Goal: Information Seeking & Learning: Compare options

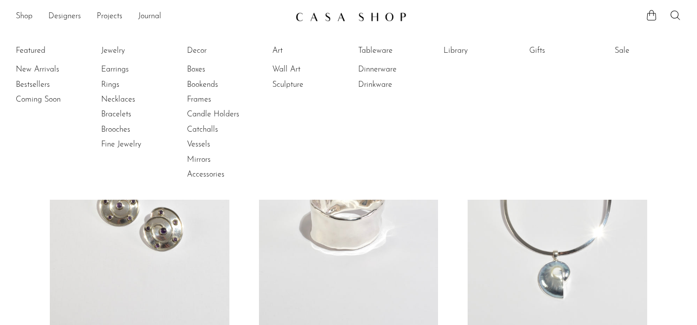
click at [37, 50] on li "Featured New Arrivals Bestsellers Coming Soon" at bounding box center [49, 112] width 67 height 143
click at [33, 68] on link "New Arrivals" at bounding box center [53, 69] width 74 height 11
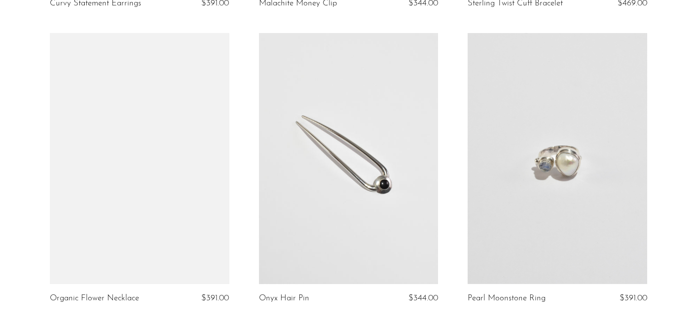
scroll to position [955, 0]
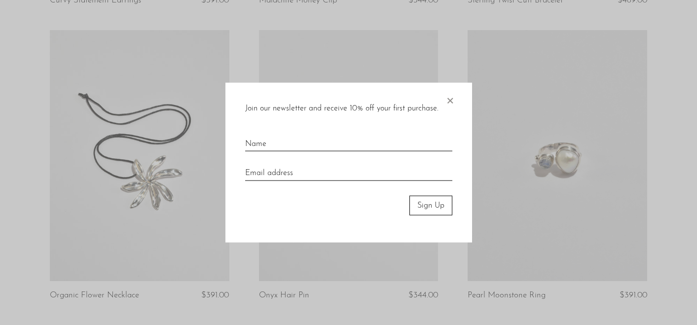
click at [451, 97] on span "×" at bounding box center [450, 98] width 10 height 32
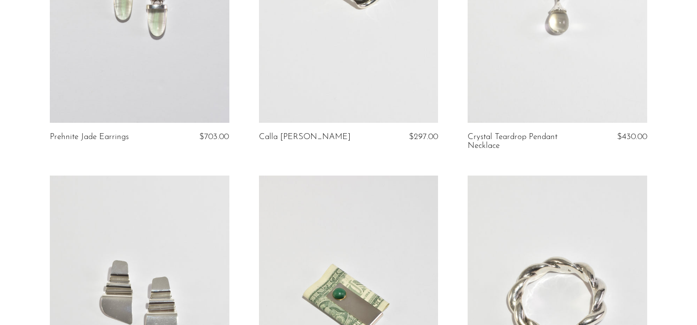
scroll to position [0, 0]
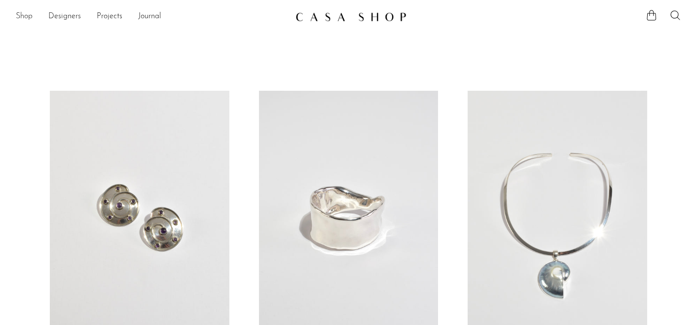
click at [22, 18] on link "Shop" at bounding box center [24, 16] width 17 height 13
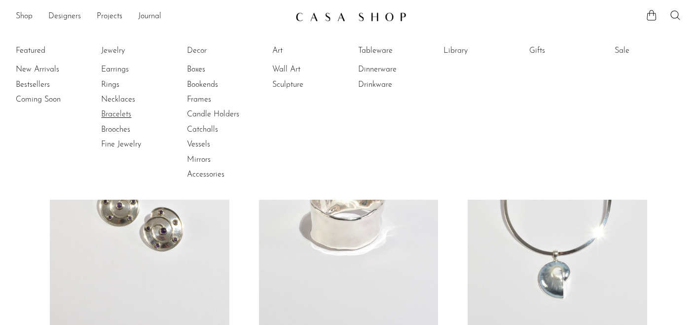
click at [117, 116] on link "Bracelets" at bounding box center [138, 114] width 74 height 11
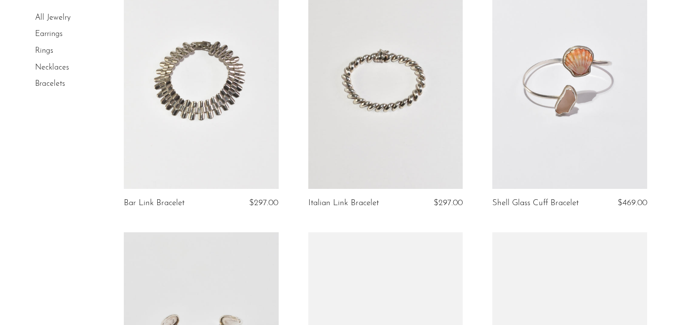
scroll to position [358, 0]
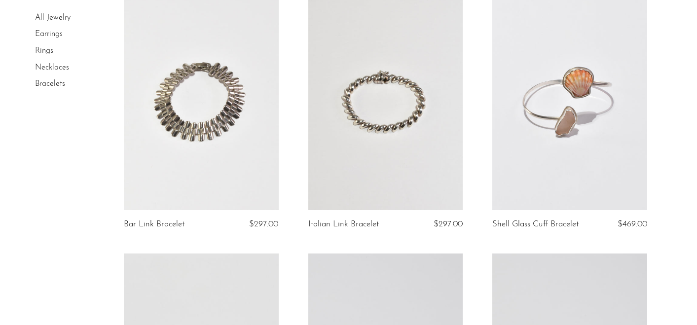
click at [385, 116] on link at bounding box center [385, 102] width 155 height 217
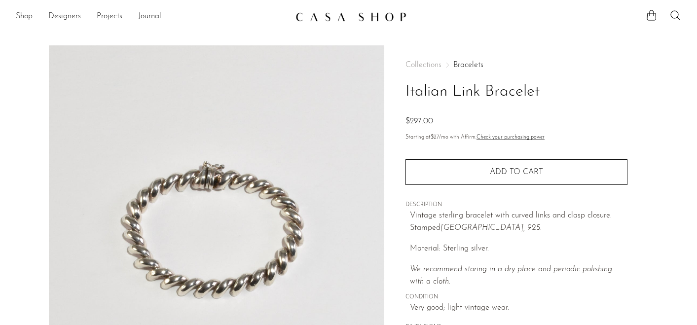
click at [27, 13] on link "Shop" at bounding box center [24, 16] width 17 height 13
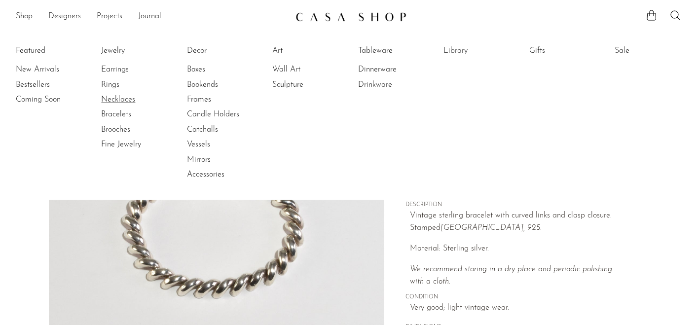
click at [115, 97] on link "Necklaces" at bounding box center [138, 99] width 74 height 11
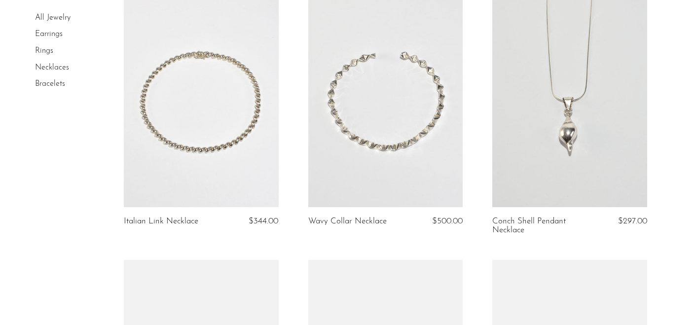
scroll to position [1172, 0]
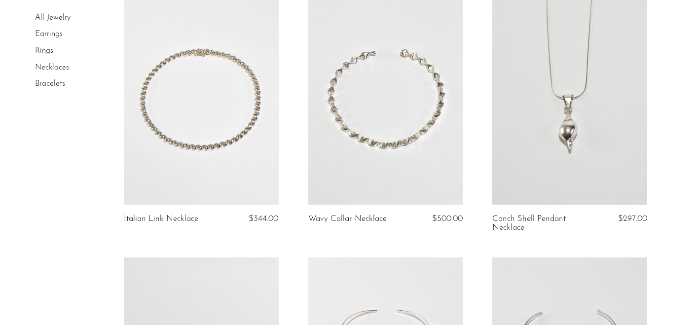
click at [198, 135] on link at bounding box center [201, 96] width 155 height 217
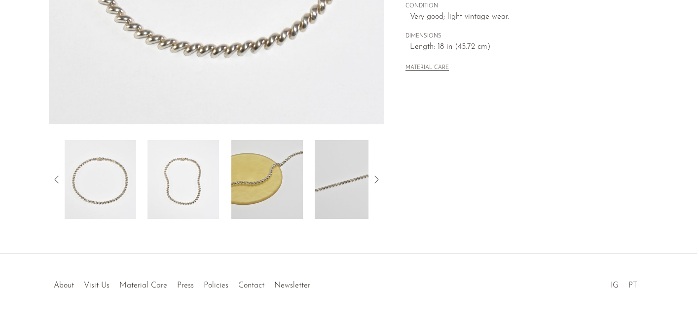
scroll to position [294, 0]
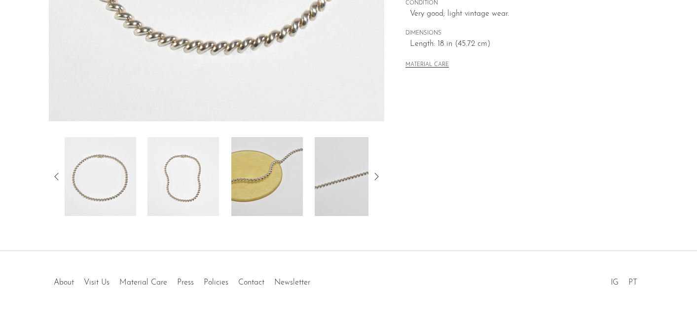
click at [293, 183] on img at bounding box center [267, 176] width 72 height 79
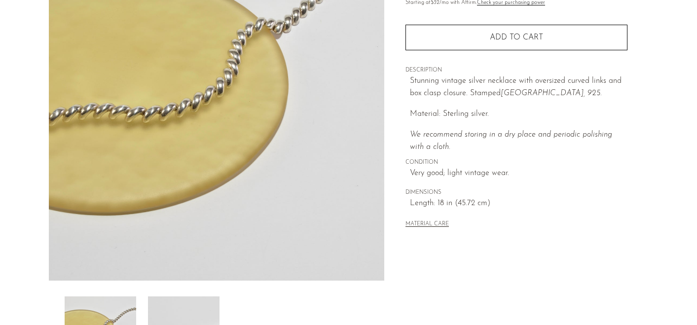
scroll to position [0, 0]
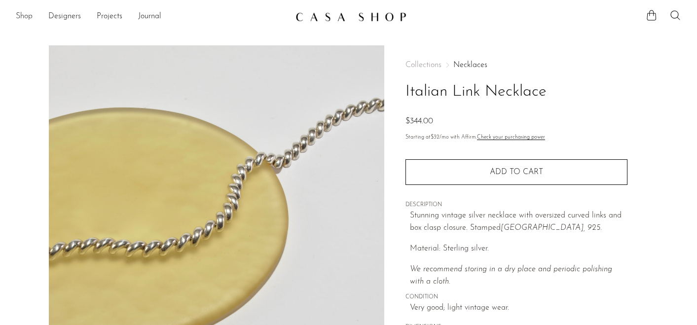
click at [32, 14] on link "Shop" at bounding box center [24, 16] width 17 height 13
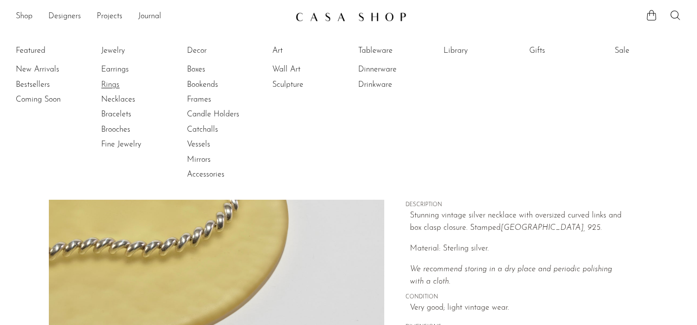
click at [113, 84] on link "Rings" at bounding box center [138, 84] width 74 height 11
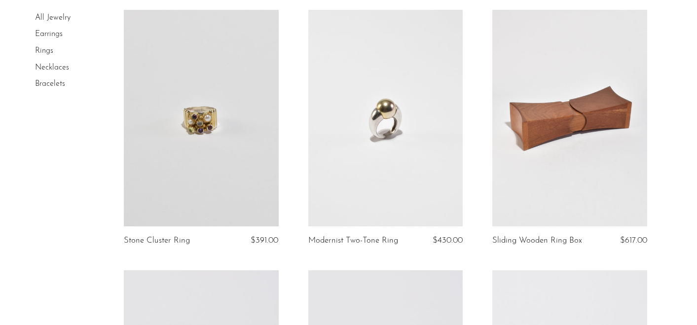
scroll to position [1401, 0]
click at [408, 120] on link at bounding box center [385, 119] width 155 height 217
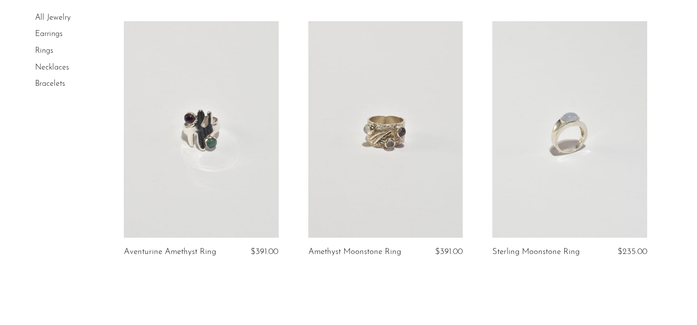
scroll to position [3149, 0]
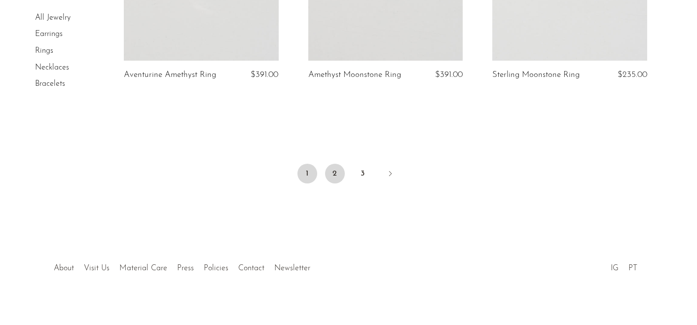
click at [334, 164] on link "2" at bounding box center [335, 174] width 20 height 20
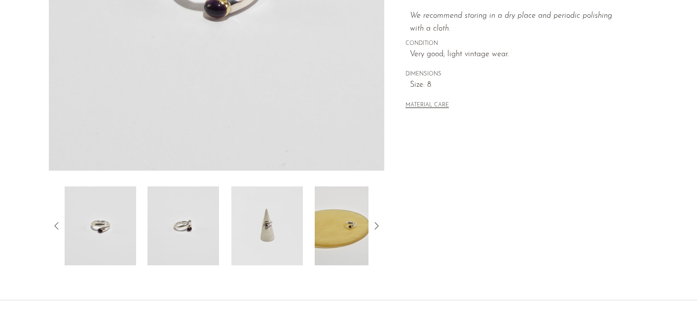
scroll to position [259, 0]
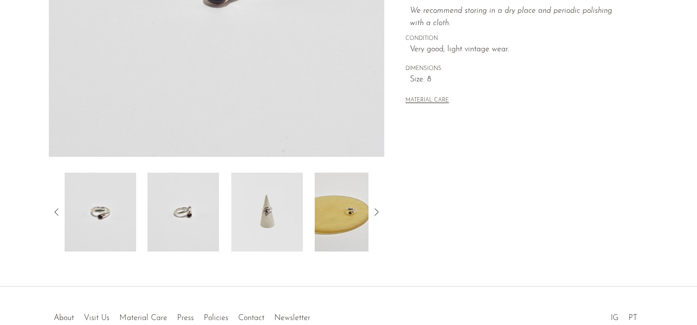
click at [377, 211] on icon at bounding box center [377, 212] width 12 height 12
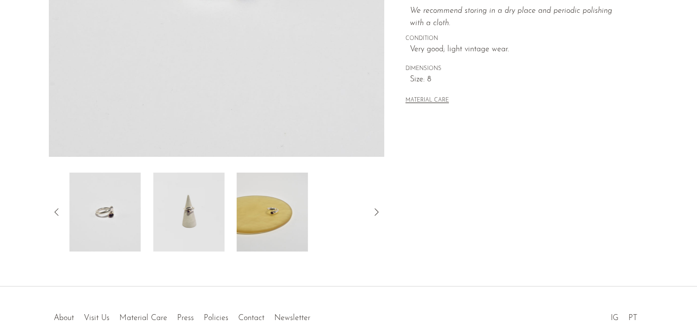
click at [377, 211] on icon at bounding box center [377, 212] width 12 height 12
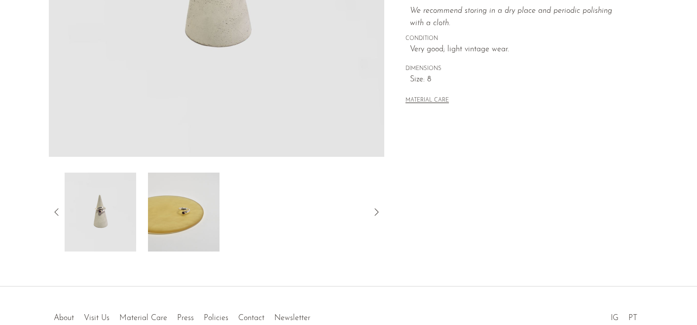
scroll to position [265, 0]
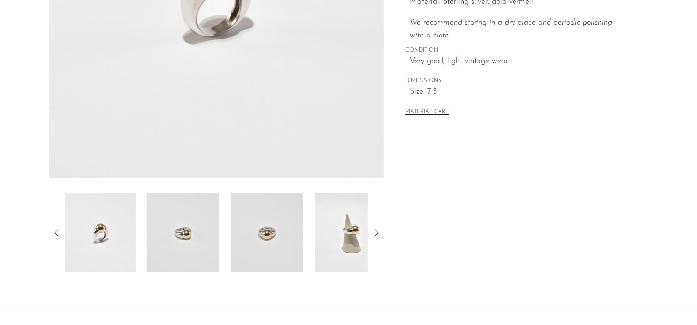
scroll to position [239, 0]
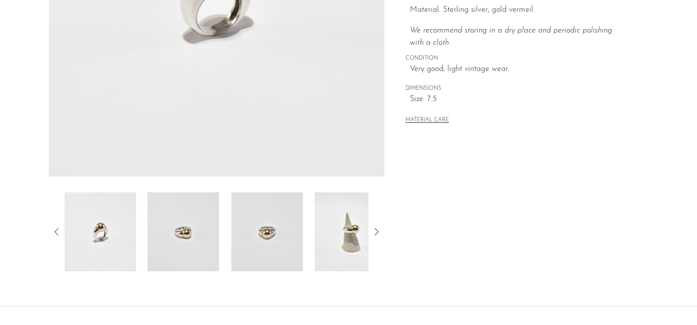
click at [369, 219] on div at bounding box center [217, 231] width 336 height 79
click at [351, 225] on img at bounding box center [351, 231] width 72 height 79
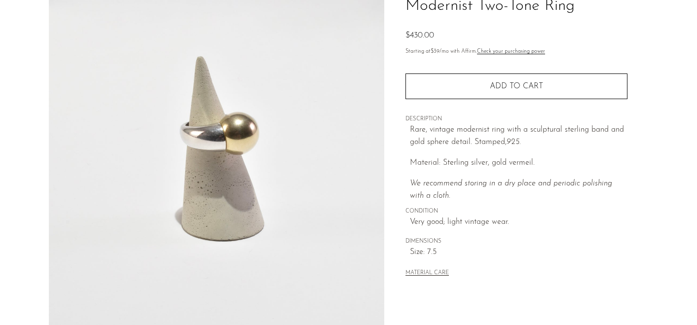
scroll to position [84, 0]
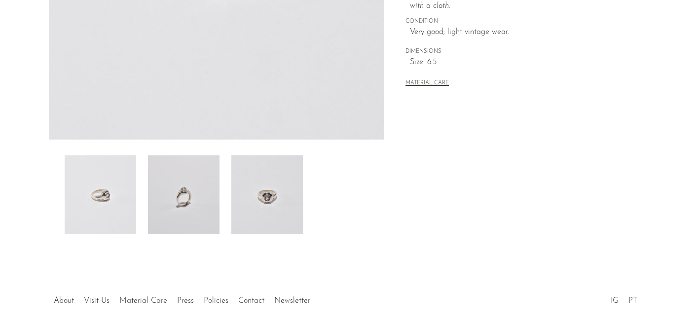
click at [262, 234] on img at bounding box center [267, 194] width 72 height 79
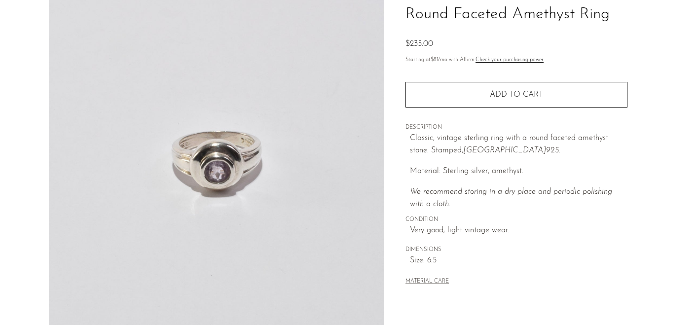
scroll to position [77, 0]
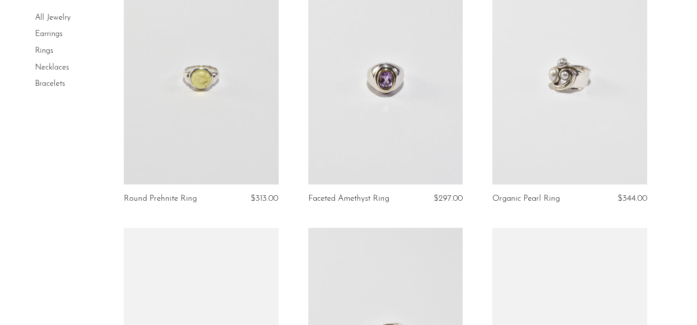
scroll to position [642, 0]
